Goal: Task Accomplishment & Management: Use online tool/utility

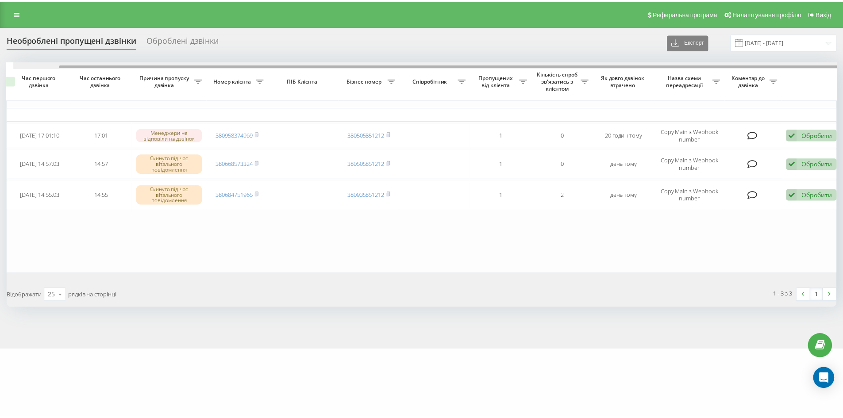
scroll to position [0, 49]
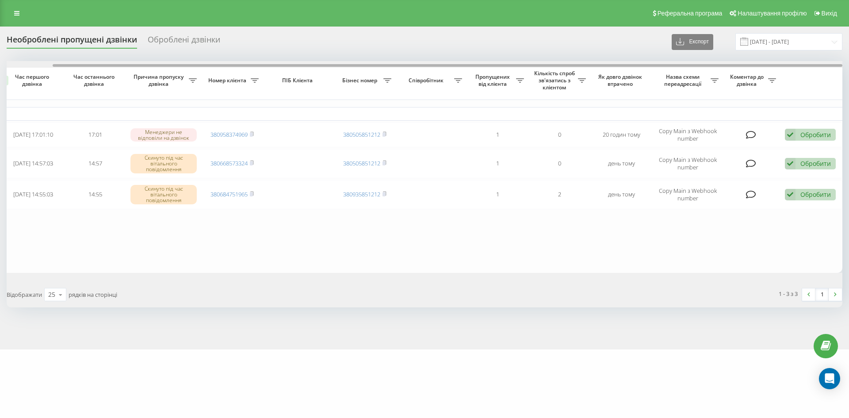
drag, startPoint x: 636, startPoint y: 65, endPoint x: 735, endPoint y: 63, distance: 99.5
click at [735, 63] on div at bounding box center [425, 64] width 836 height 7
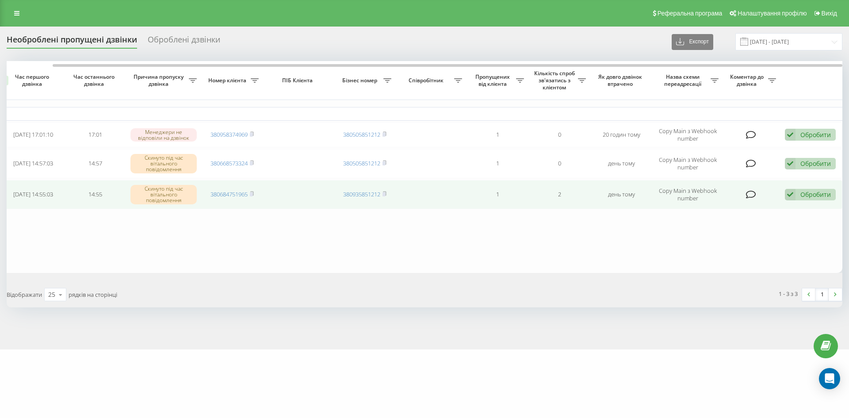
click at [801, 197] on div "Обробити" at bounding box center [816, 194] width 31 height 8
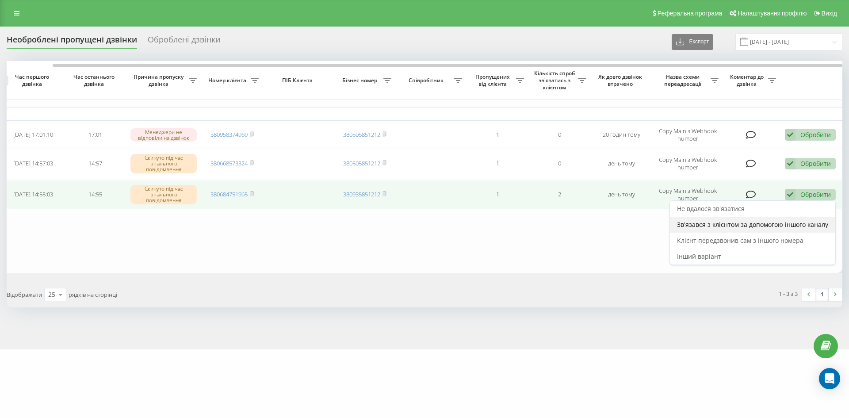
click at [728, 223] on span "Зв'язався з клієнтом за допомогою іншого каналу" at bounding box center [752, 224] width 151 height 8
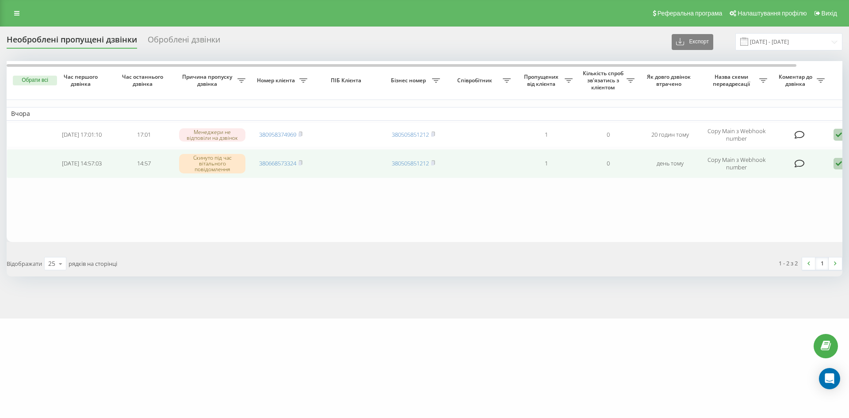
click at [839, 164] on icon at bounding box center [839, 164] width 11 height 12
click at [759, 193] on span "Зв'язався з клієнтом за допомогою іншого каналу" at bounding box center [801, 193] width 151 height 8
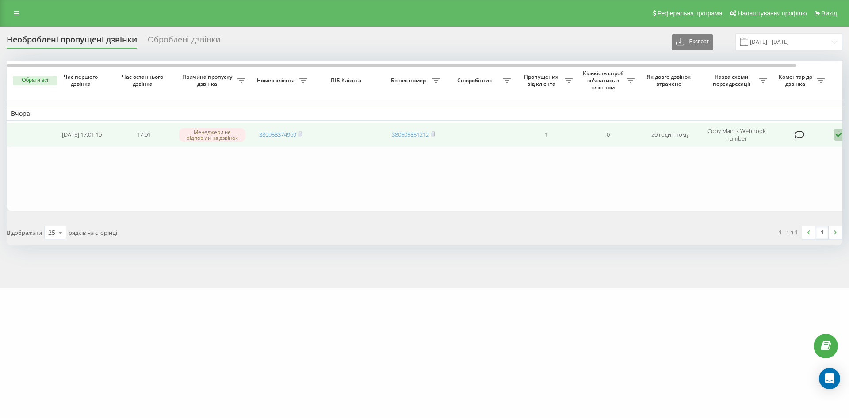
click at [836, 133] on icon at bounding box center [839, 135] width 11 height 12
click at [776, 167] on span "Зв'язався з клієнтом за допомогою іншого каналу" at bounding box center [801, 165] width 151 height 8
